Goal: Task Accomplishment & Management: Manage account settings

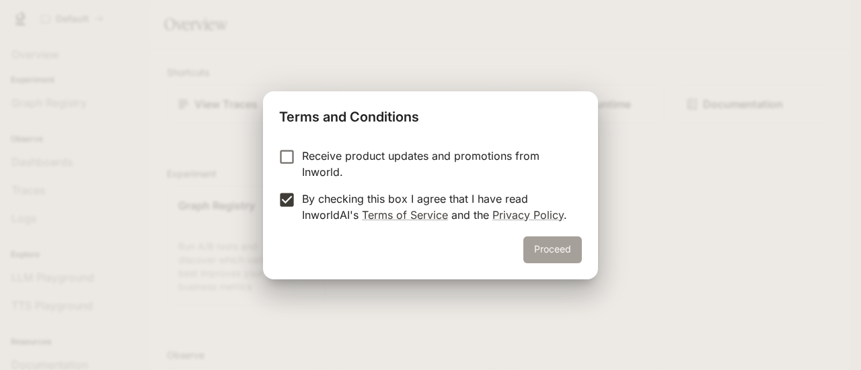
click at [549, 253] on button "Proceed" at bounding box center [552, 250] width 58 height 27
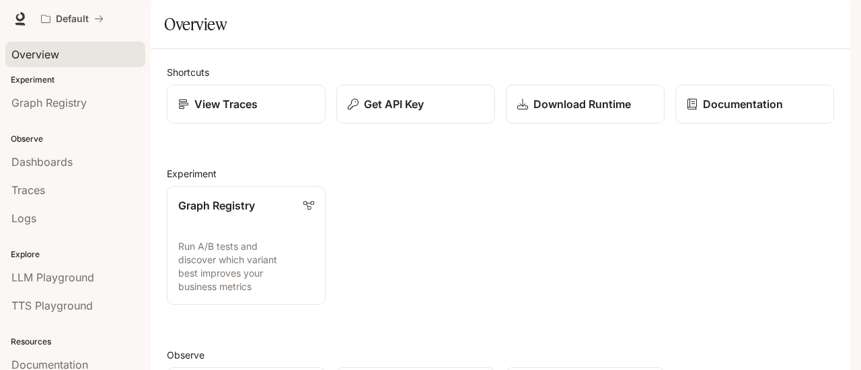
click at [66, 60] on div "Overview" at bounding box center [75, 54] width 128 height 16
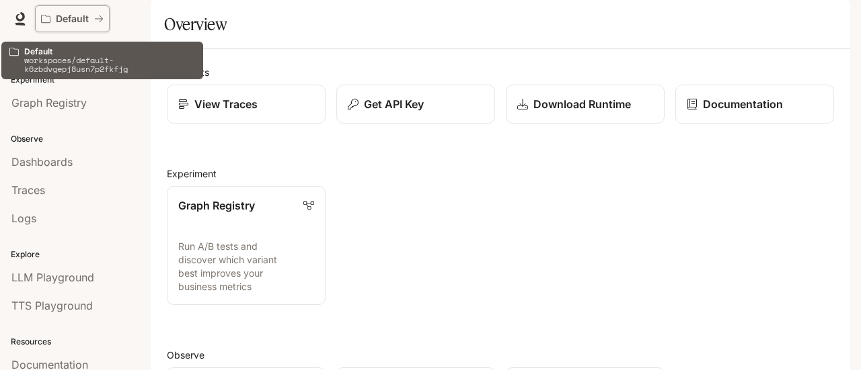
click at [77, 19] on p "Default" at bounding box center [72, 18] width 33 height 11
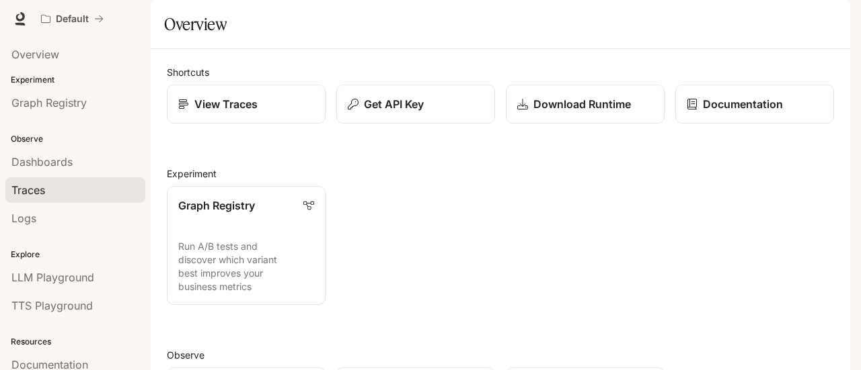
click at [71, 190] on div "Traces" at bounding box center [75, 190] width 128 height 16
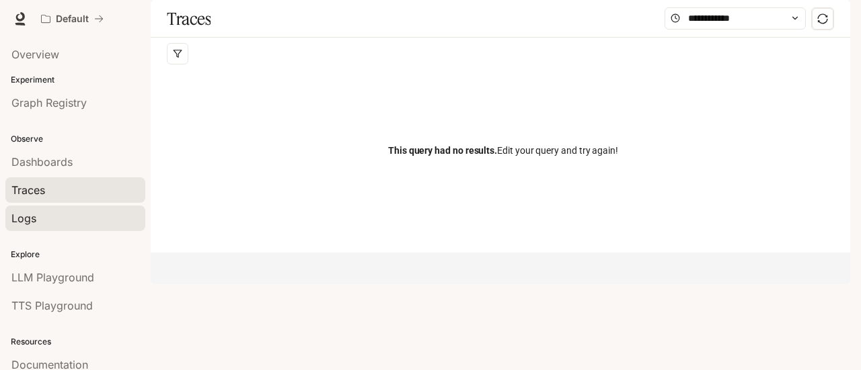
click at [67, 213] on div "Logs" at bounding box center [75, 218] width 128 height 16
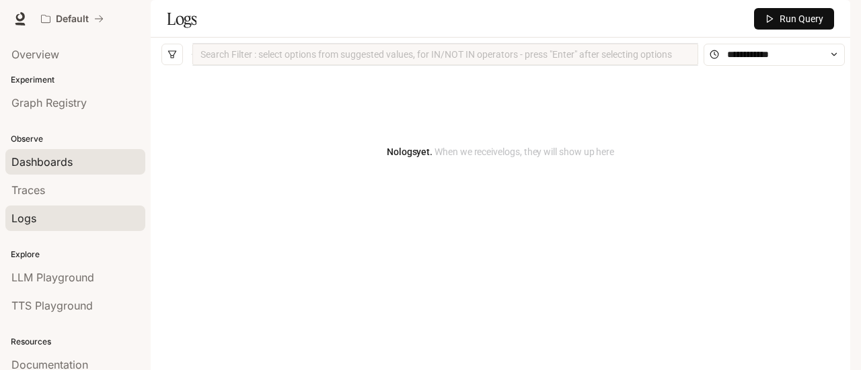
click at [86, 172] on link "Dashboards" at bounding box center [75, 162] width 140 height 26
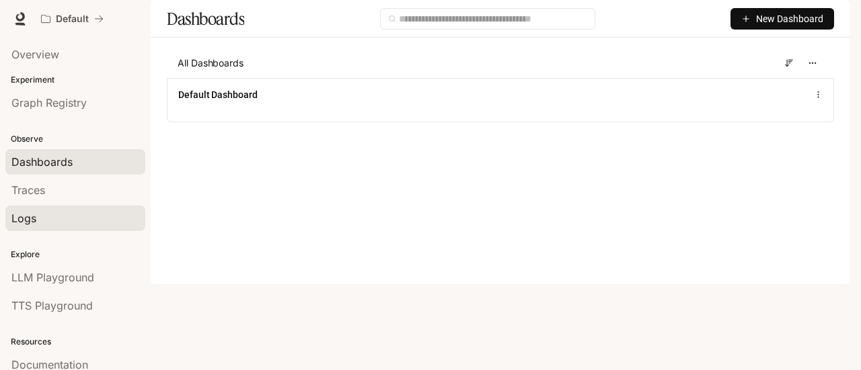
click at [89, 216] on div "Logs" at bounding box center [75, 218] width 128 height 16
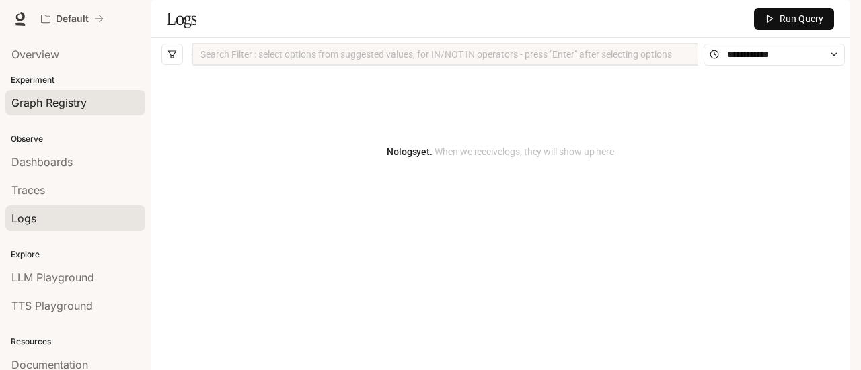
click at [83, 102] on span "Graph Registry" at bounding box center [48, 103] width 75 height 16
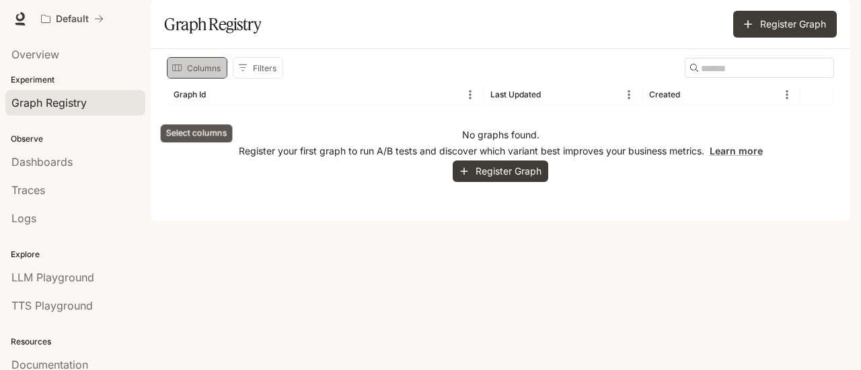
click at [205, 79] on button "Columns" at bounding box center [197, 68] width 61 height 22
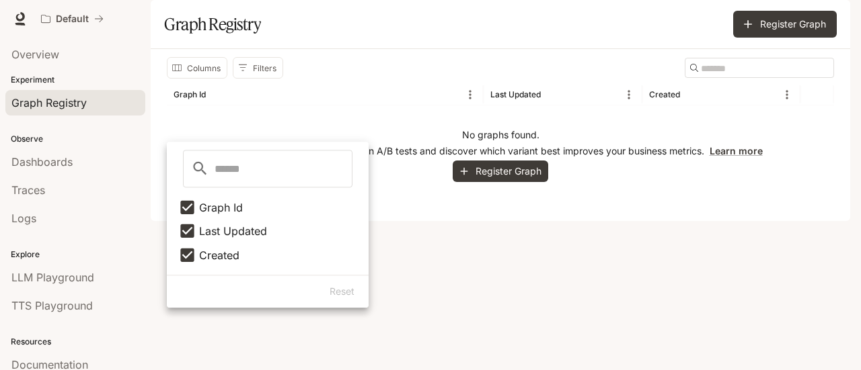
click at [522, 155] on div "No graphs found. Register your first graph to run A/B tests and discover which …" at bounding box center [500, 155] width 667 height 99
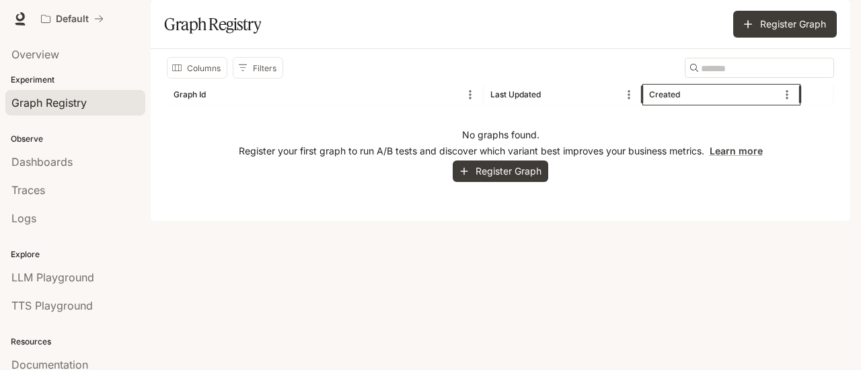
click at [662, 99] on div "Created" at bounding box center [664, 94] width 31 height 10
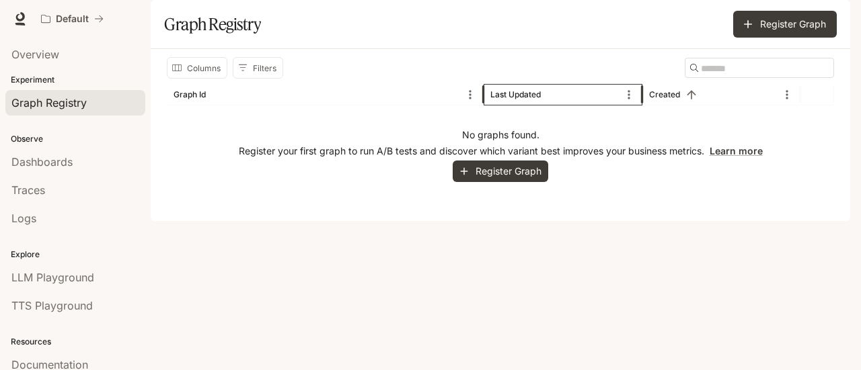
click at [499, 99] on div "Last Updated" at bounding box center [515, 94] width 50 height 10
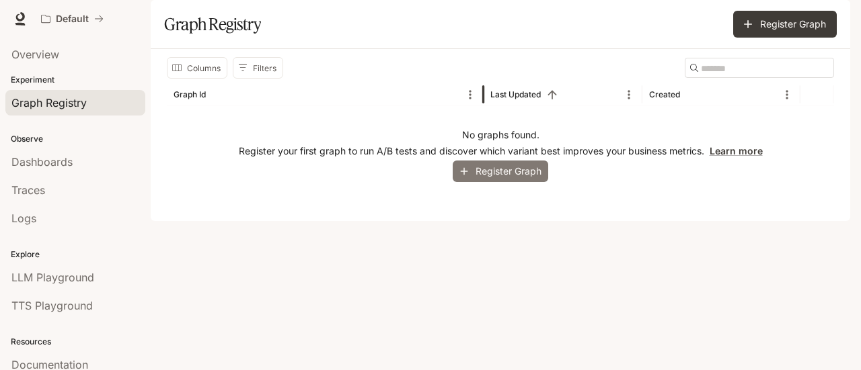
click at [472, 183] on button "Register Graph" at bounding box center [499, 172] width 95 height 22
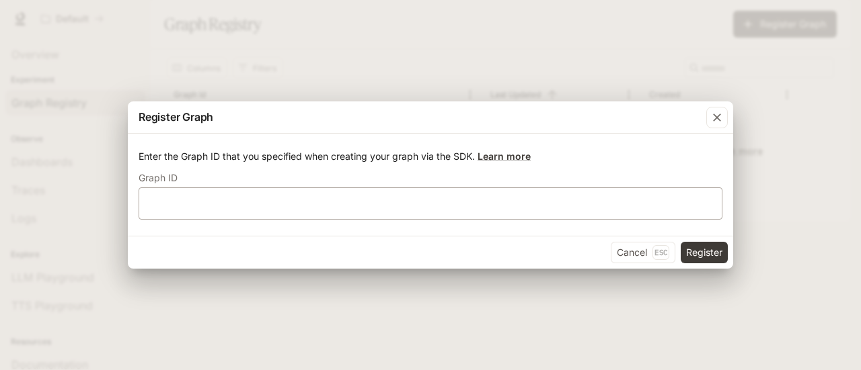
click at [471, 212] on div "​" at bounding box center [430, 204] width 584 height 32
click at [614, 259] on button "Cancel Esc" at bounding box center [642, 253] width 65 height 22
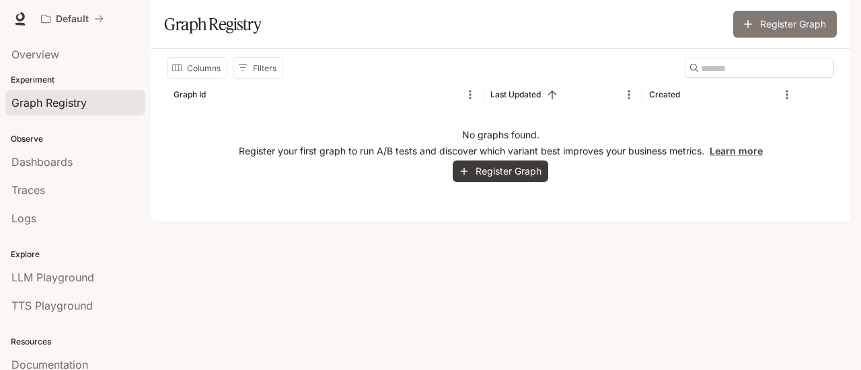
click at [775, 38] on button "Register Graph" at bounding box center [785, 24] width 104 height 27
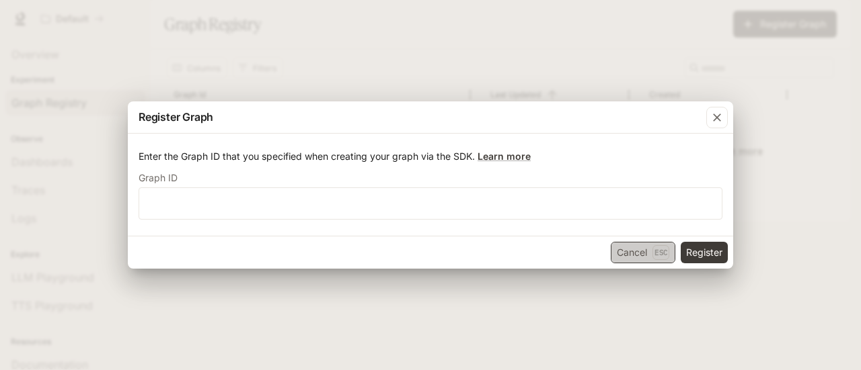
click at [614, 257] on button "Cancel Esc" at bounding box center [642, 253] width 65 height 22
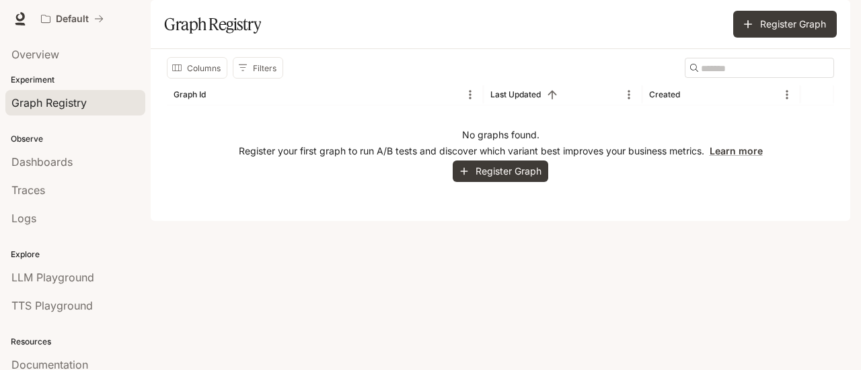
click at [835, 17] on img "button" at bounding box center [831, 18] width 19 height 19
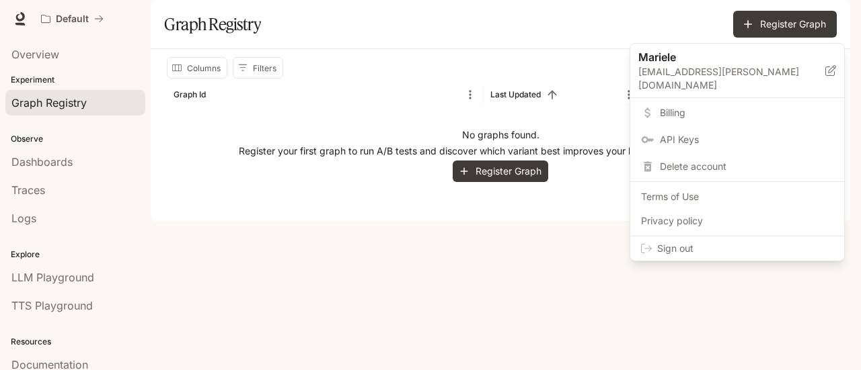
drag, startPoint x: 147, startPoint y: 239, endPoint x: 157, endPoint y: 341, distance: 102.1
click at [157, 341] on div at bounding box center [430, 185] width 861 height 370
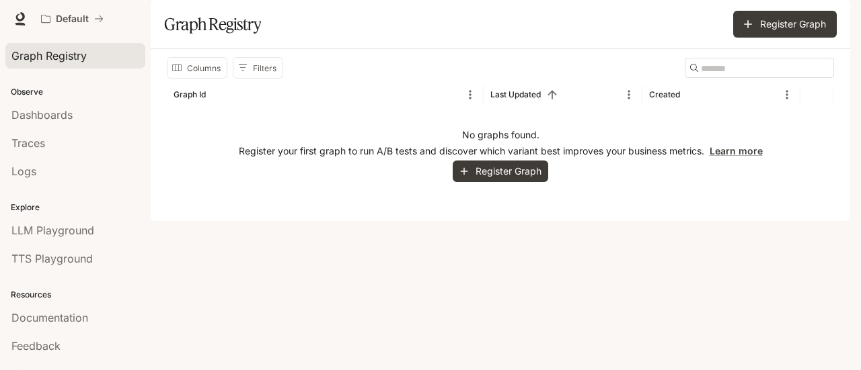
scroll to position [63, 0]
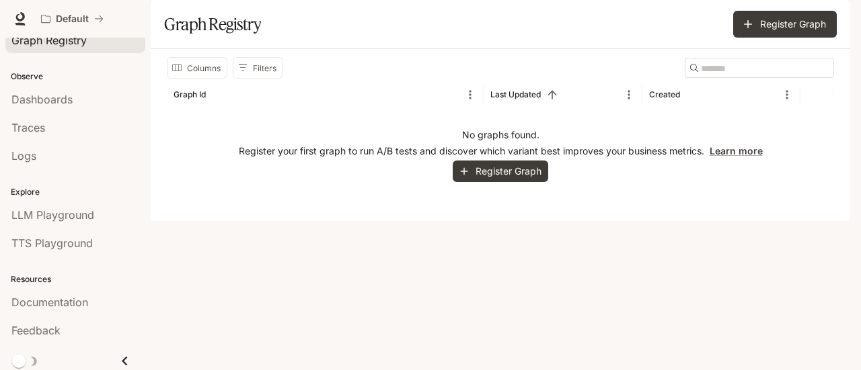
click at [838, 17] on img "button" at bounding box center [831, 18] width 19 height 19
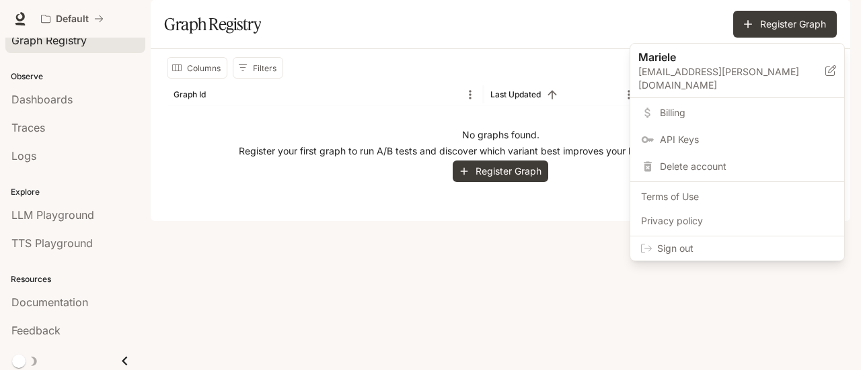
click at [725, 242] on span "Sign out" at bounding box center [745, 248] width 176 height 13
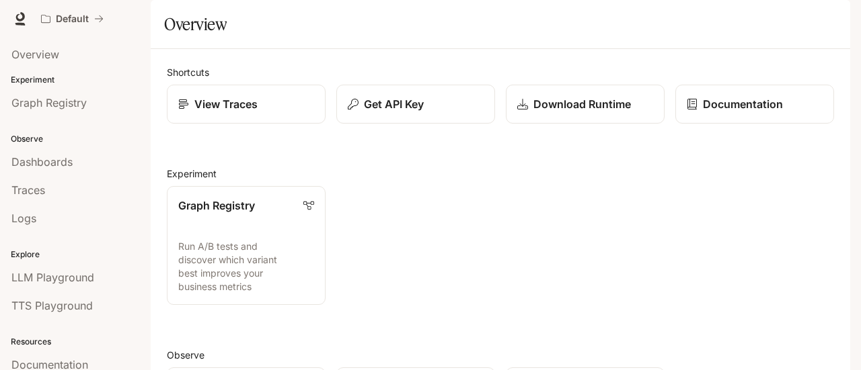
click at [830, 15] on img "button" at bounding box center [831, 18] width 19 height 19
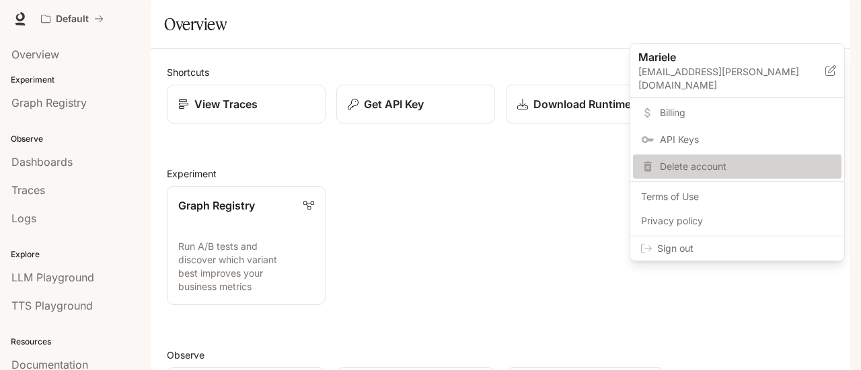
click at [644, 162] on div "Delete account" at bounding box center [737, 167] width 208 height 24
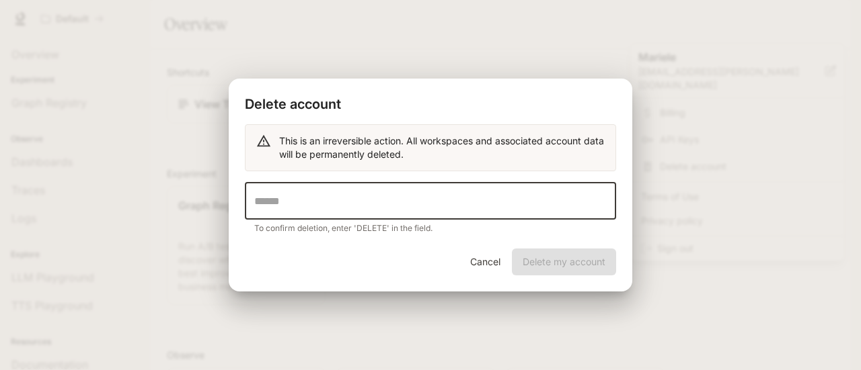
click at [480, 192] on input "text" at bounding box center [430, 201] width 371 height 38
type input "******"
click at [608, 245] on div "This is an irreversible action. All workspaces and associated account data will…" at bounding box center [430, 186] width 403 height 124
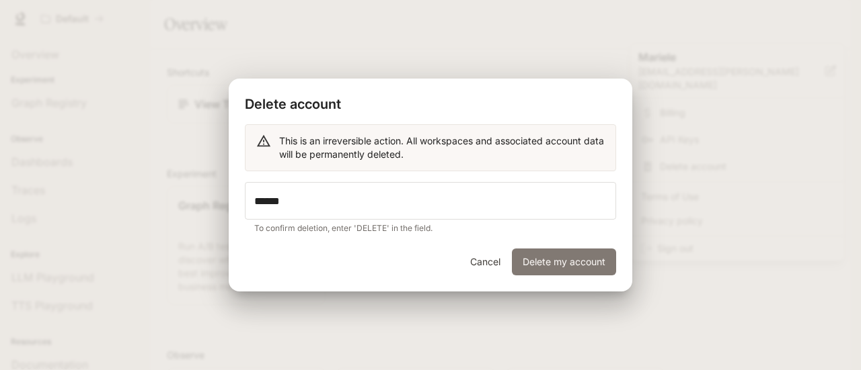
click at [611, 253] on button "Delete my account" at bounding box center [564, 262] width 104 height 27
